Goal: Use online tool/utility: Utilize a website feature to perform a specific function

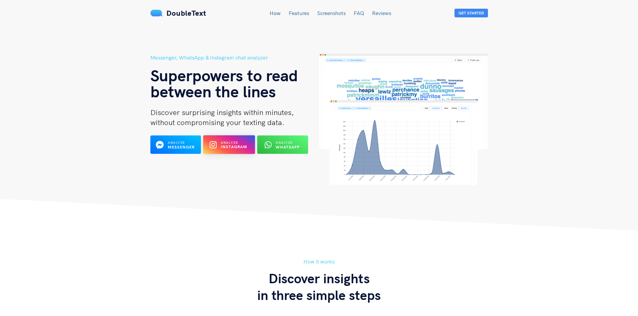
click at [230, 142] on span "Analyze" at bounding box center [229, 143] width 17 height 4
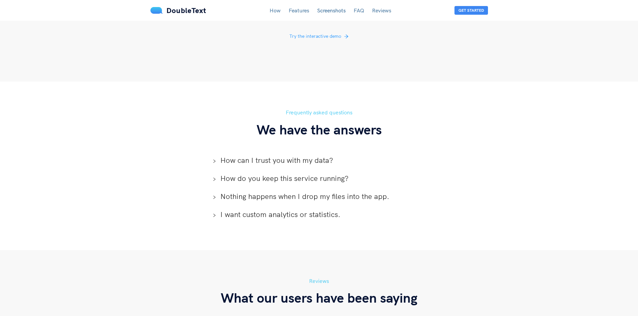
scroll to position [1372, 0]
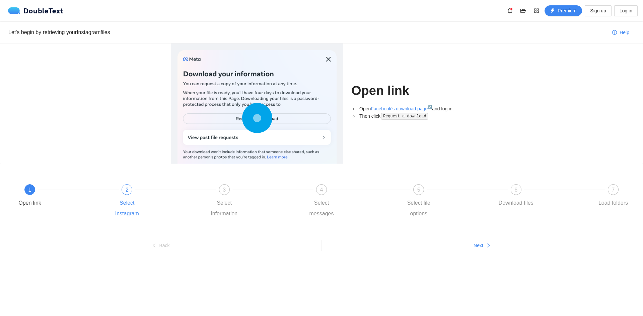
click at [124, 192] on div "2" at bounding box center [126, 189] width 11 height 11
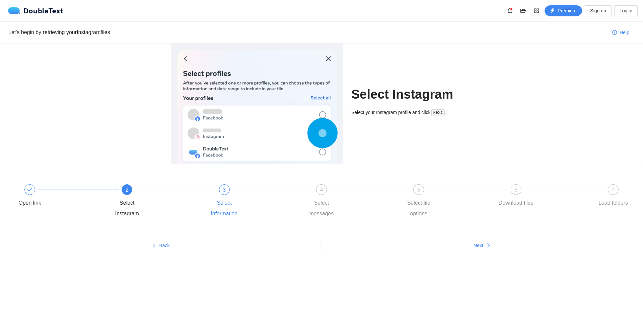
click at [227, 188] on div at bounding box center [272, 189] width 97 height 3
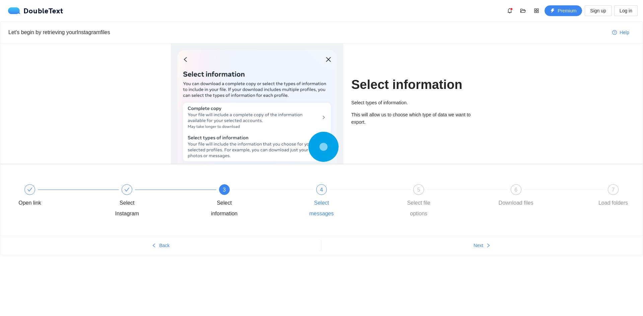
click at [321, 186] on div "4" at bounding box center [321, 189] width 11 height 11
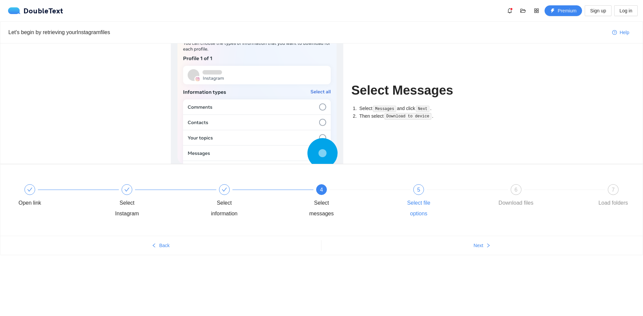
click at [419, 194] on div "5" at bounding box center [418, 189] width 11 height 11
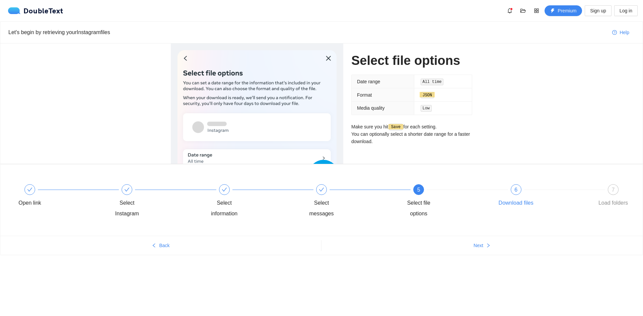
click at [516, 191] on span "6" at bounding box center [515, 190] width 3 height 6
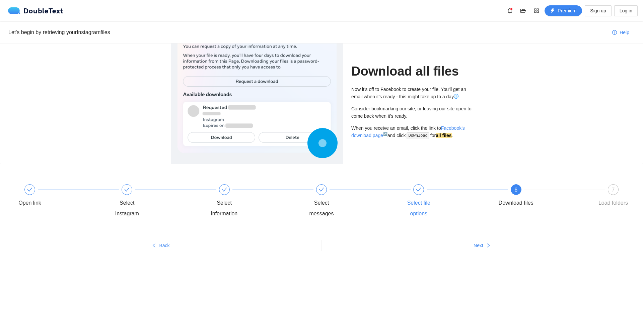
click at [414, 191] on div at bounding box center [418, 189] width 11 height 11
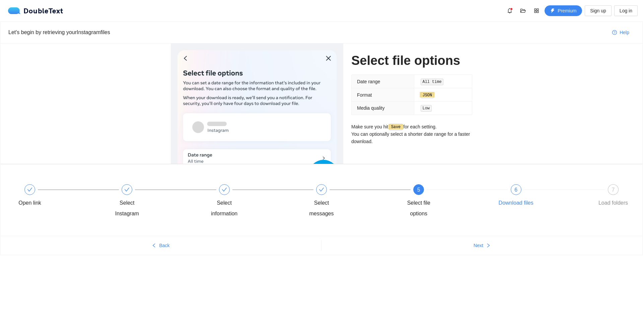
click at [515, 190] on span "6" at bounding box center [515, 190] width 3 height 6
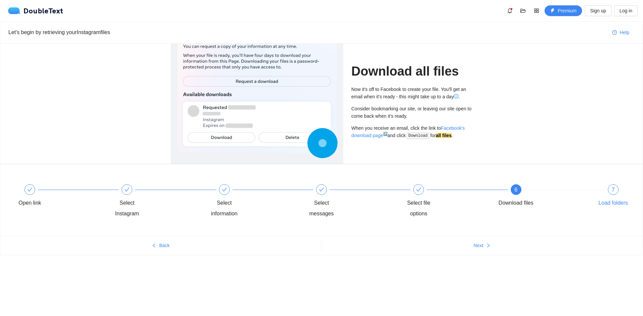
click at [607, 189] on div "7 Load folders" at bounding box center [612, 196] width 39 height 24
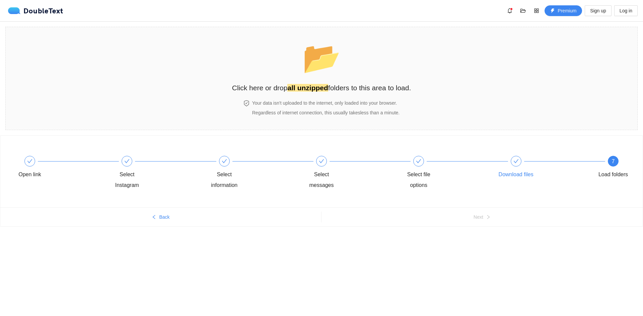
click at [515, 159] on icon "check" at bounding box center [515, 161] width 5 height 5
